Goal: Entertainment & Leisure: Consume media (video, audio)

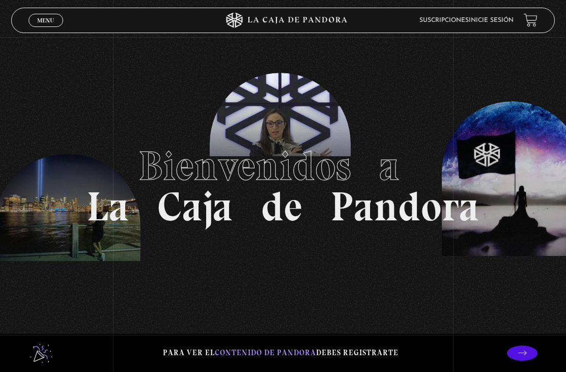
click at [360, 268] on section "Bienvenidos a La Caja de Pandora" at bounding box center [283, 186] width 566 height 372
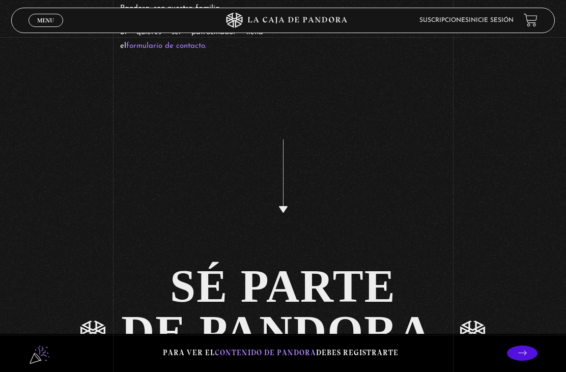
scroll to position [2146, 0]
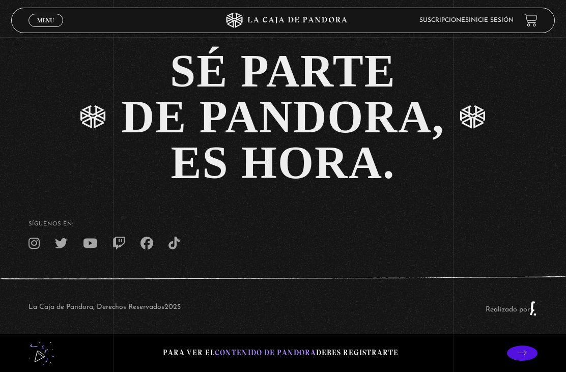
click at [533, 361] on p at bounding box center [522, 352] width 31 height 15
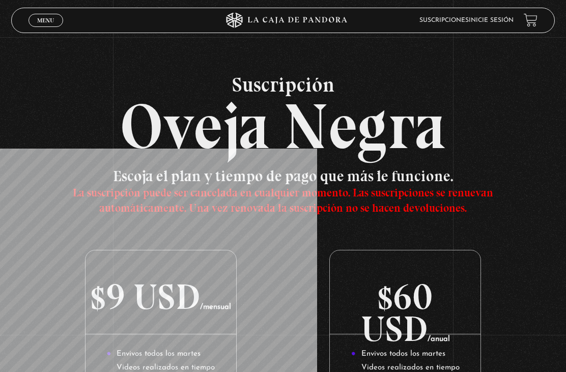
click at [525, 24] on link at bounding box center [531, 20] width 14 height 14
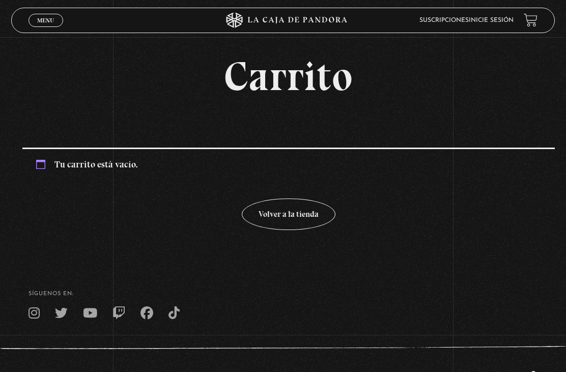
click at [48, 22] on span "Menu" at bounding box center [45, 20] width 17 height 6
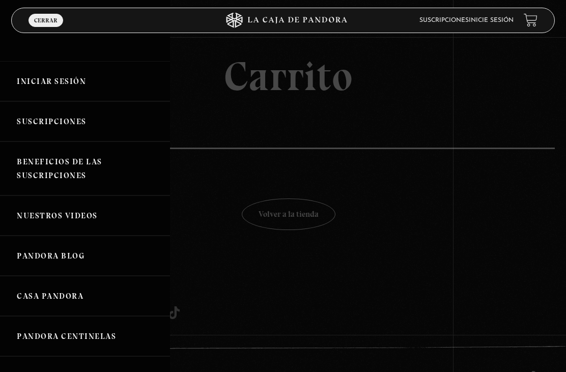
click at [46, 84] on link "Iniciar Sesión" at bounding box center [85, 81] width 170 height 40
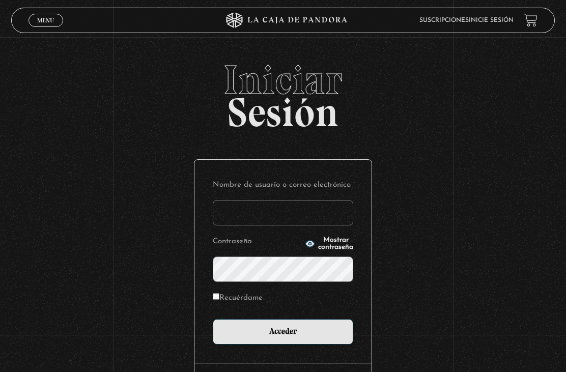
click at [319, 216] on input "Nombre de usuario o correo electrónico" at bounding box center [283, 212] width 140 height 25
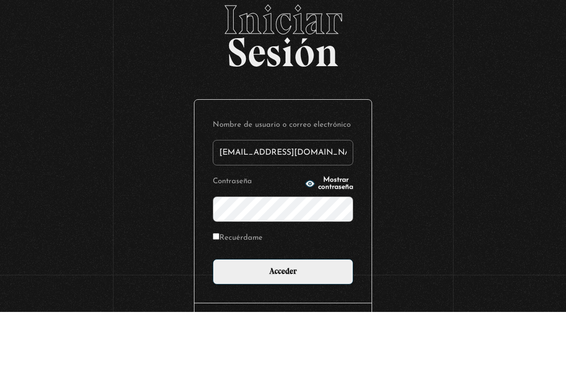
type input "dizwen7@gmail.com"
click at [427, 131] on div "Iniciar Sesión Nombre de usuario o correo electrónico dizwen7@gmail.com Contras…" at bounding box center [283, 252] width 566 height 384
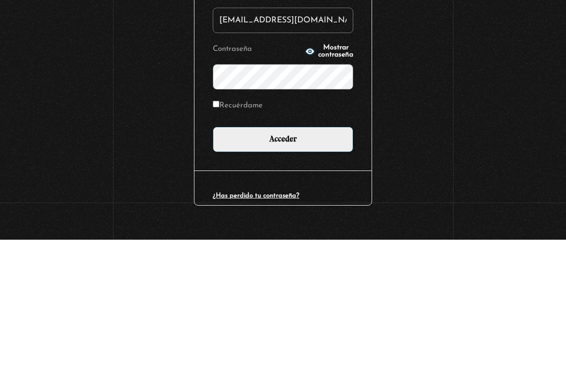
click at [309, 183] on circle "button" at bounding box center [310, 184] width 3 height 3
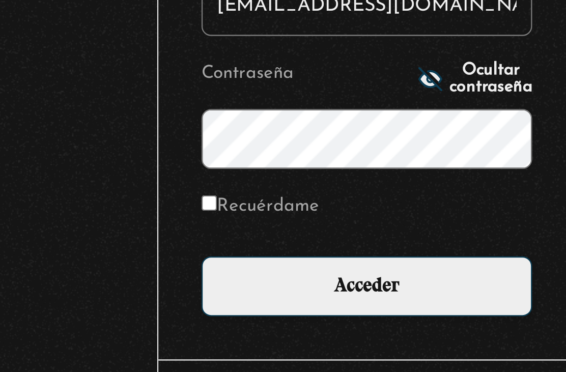
click at [213, 242] on input "Acceder" at bounding box center [283, 254] width 140 height 25
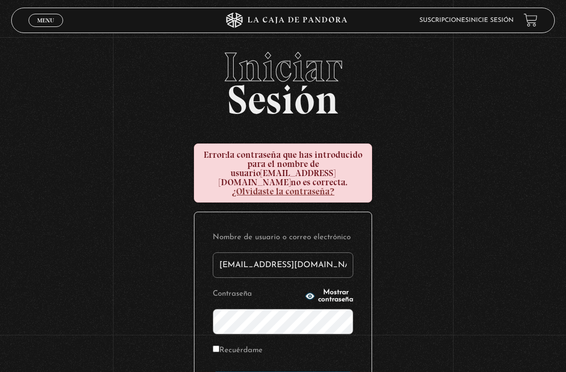
scroll to position [110, 0]
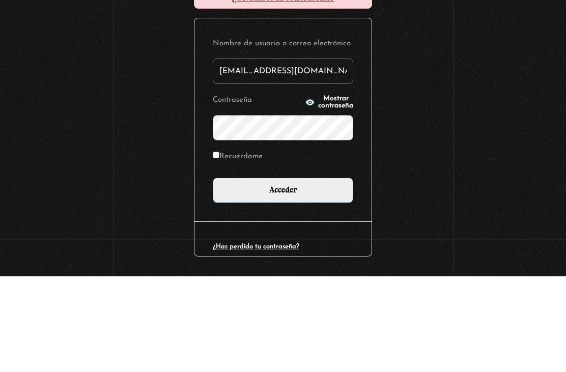
click at [283, 274] on input "Acceder" at bounding box center [283, 286] width 140 height 25
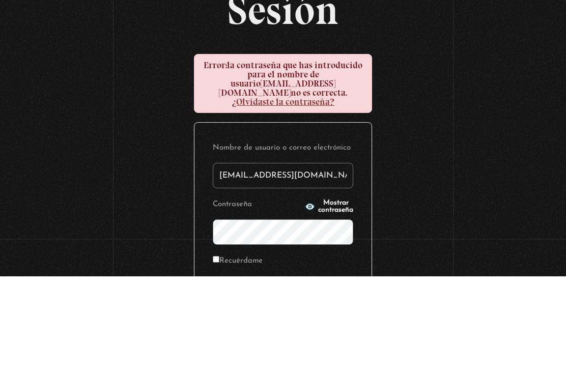
click at [335, 296] on span "Mostrar contraseña" at bounding box center [335, 303] width 35 height 14
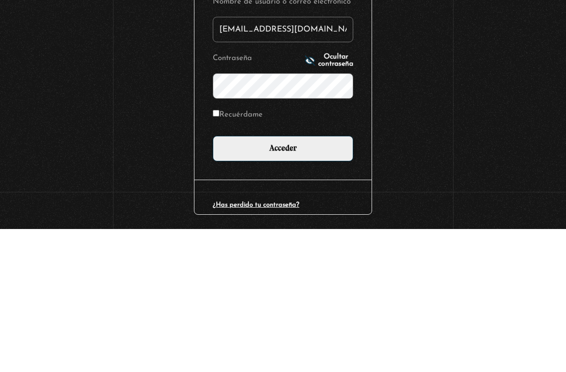
scroll to position [138, 0]
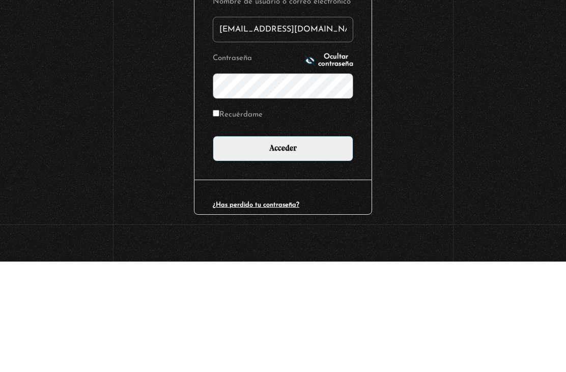
click at [319, 246] on input "Acceder" at bounding box center [283, 258] width 140 height 25
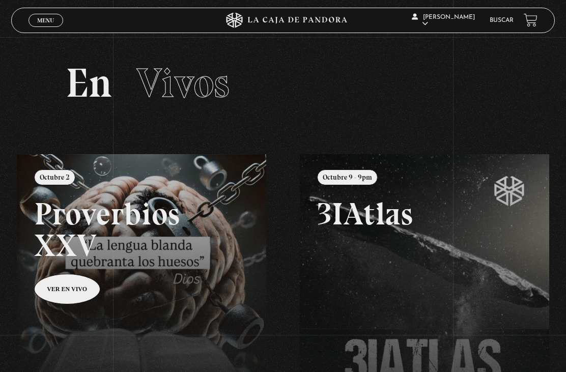
click at [39, 17] on span "Menu" at bounding box center [45, 20] width 17 height 6
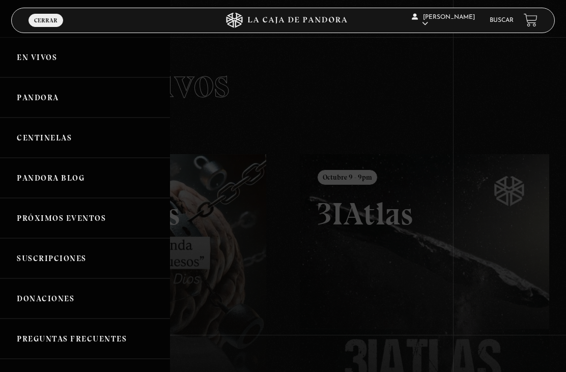
click at [90, 182] on link "Pandora Blog" at bounding box center [85, 178] width 170 height 40
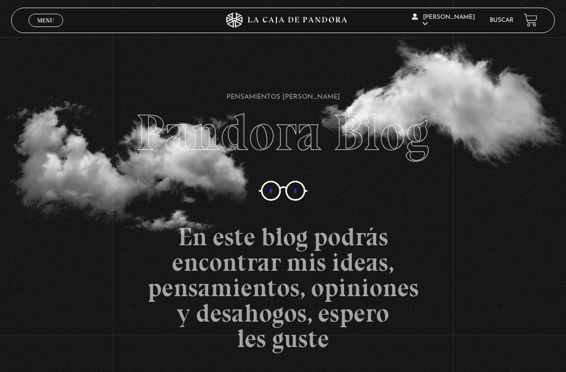
click at [43, 19] on span "Menu" at bounding box center [45, 20] width 17 height 6
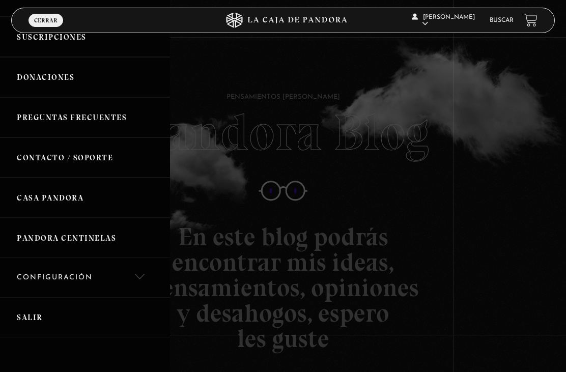
scroll to position [223, 0]
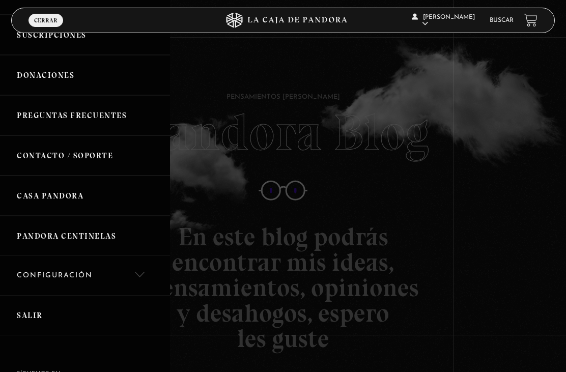
click at [102, 185] on link "Casa Pandora" at bounding box center [85, 196] width 170 height 40
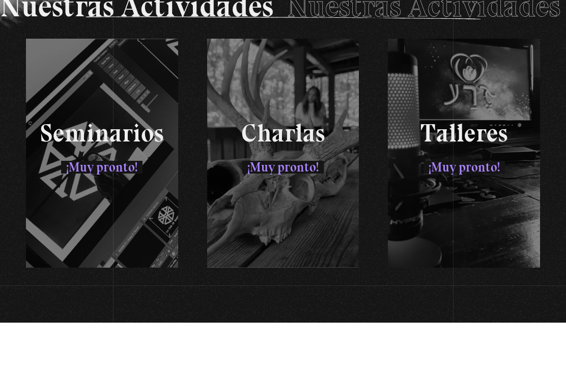
scroll to position [1698, 0]
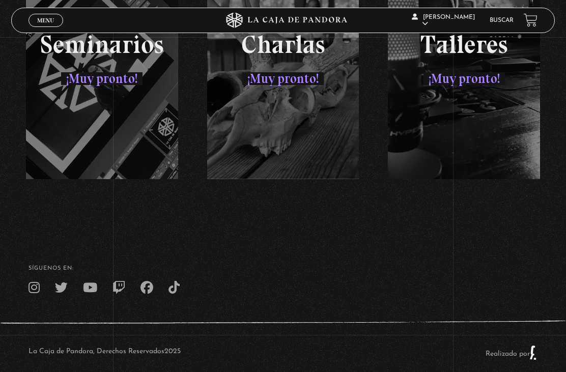
click at [32, 15] on link "Menu Cerrar" at bounding box center [45, 20] width 35 height 13
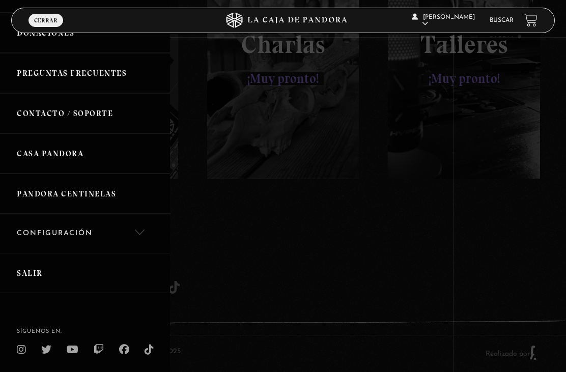
scroll to position [265, 0]
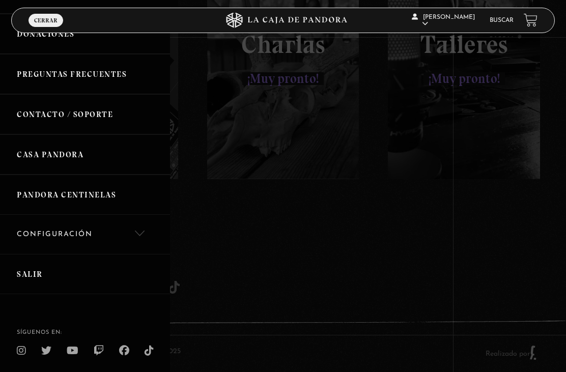
click at [119, 192] on link "Pandora Centinelas" at bounding box center [85, 195] width 170 height 40
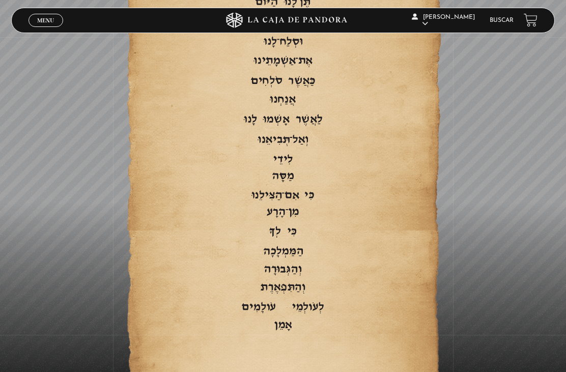
scroll to position [2102, 0]
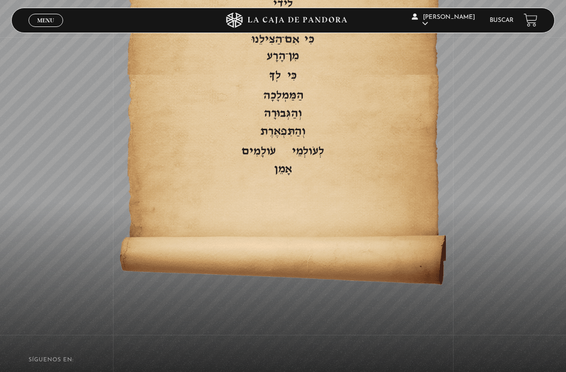
click at [36, 15] on link "Menu Cerrar" at bounding box center [45, 20] width 35 height 13
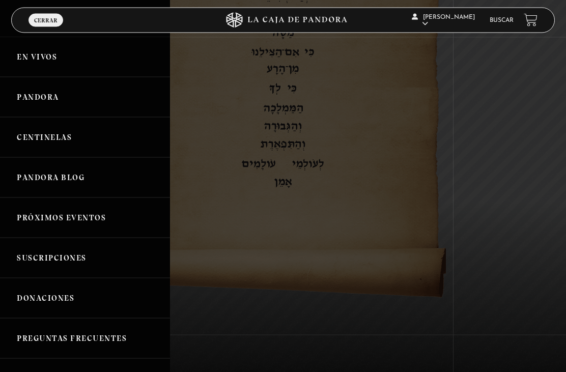
scroll to position [2073, 0]
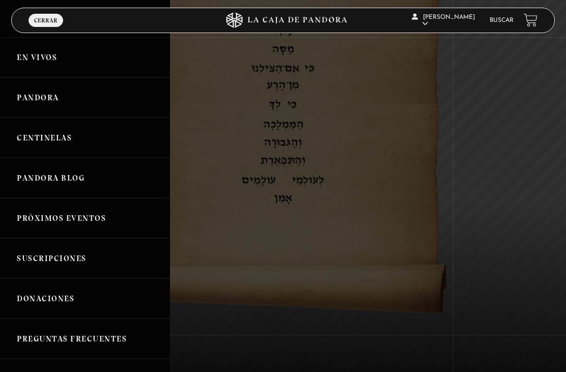
click at [90, 104] on link "Pandora" at bounding box center [85, 97] width 170 height 40
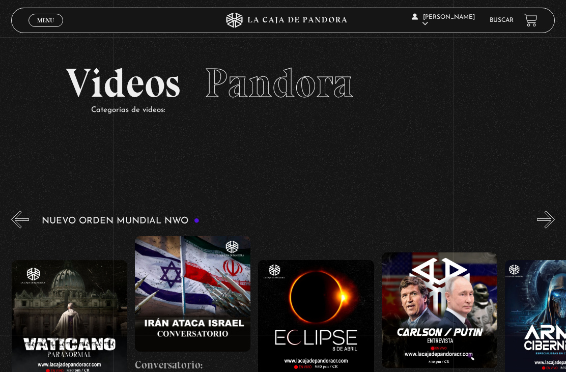
click at [128, 219] on div "Nuevo Orden Mundial NWO 2023" at bounding box center [288, 315] width 555 height 212
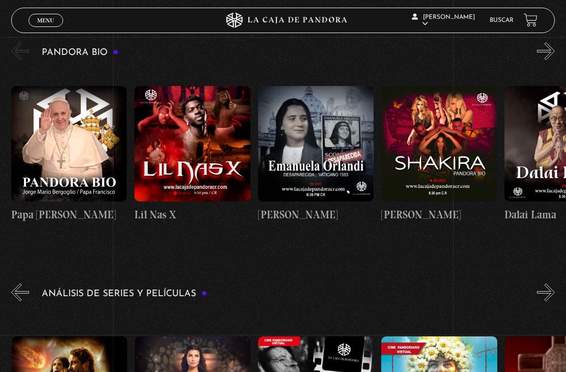
click at [72, 49] on h3 "Pandora Bio" at bounding box center [80, 53] width 77 height 10
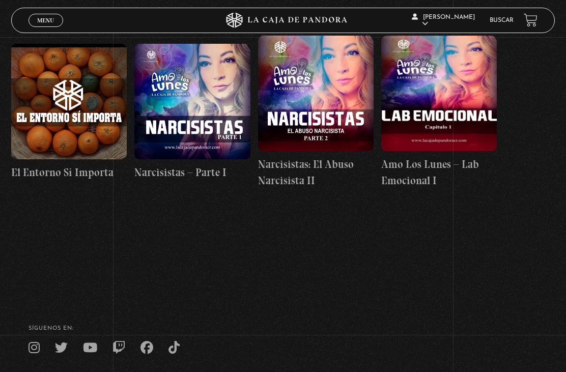
click at [60, 44] on figure at bounding box center [68, 101] width 115 height 115
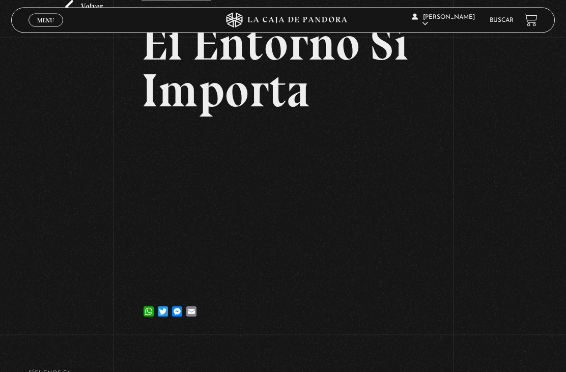
scroll to position [73, 0]
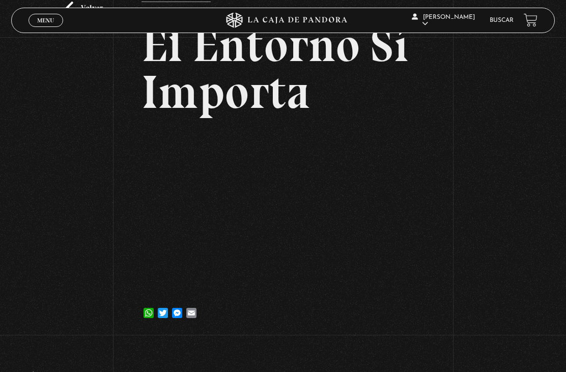
click at [32, 24] on link "Menu Cerrar" at bounding box center [45, 20] width 35 height 13
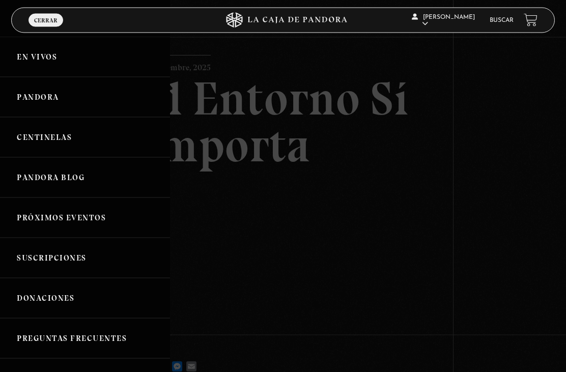
scroll to position [0, 0]
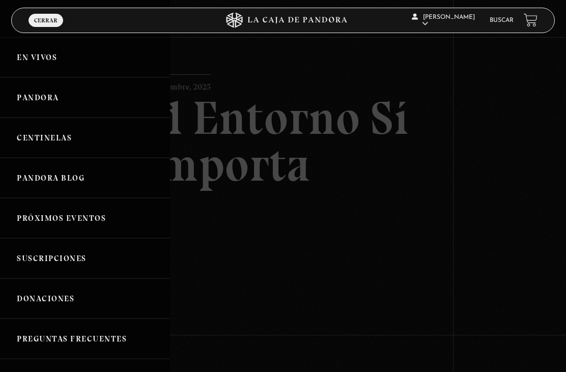
click at [46, 17] on span "Cerrar" at bounding box center [45, 20] width 23 height 6
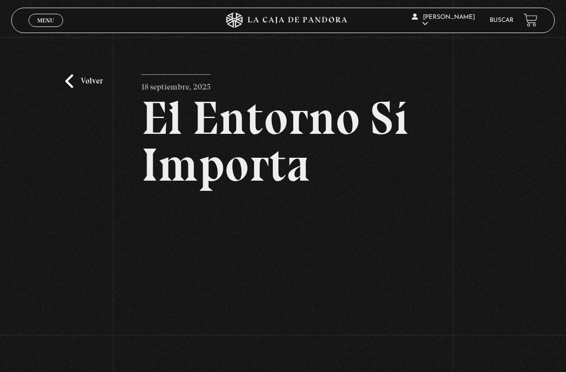
click at [15, 31] on section "Volver [DATE] El Entorno Sí Importa WhatsApp Twitter Messenger Email" at bounding box center [283, 204] width 566 height 409
